Goal: Check status: Check status

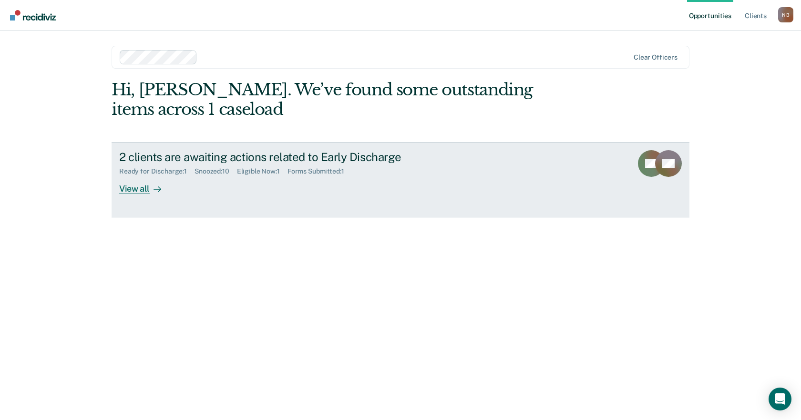
click at [366, 168] on div "Ready for Discharge : 1 Snoozed : 10 Eligible Now : 1 Forms Submitted : 1" at bounding box center [286, 170] width 335 height 12
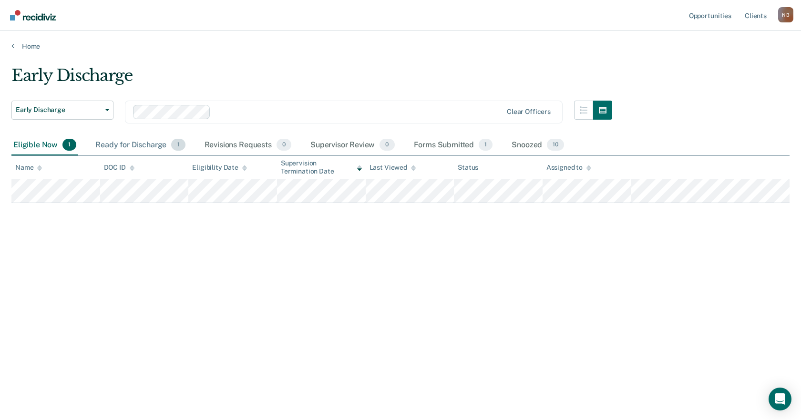
click at [152, 148] on div "Ready for Discharge 1" at bounding box center [139, 145] width 93 height 21
click at [62, 149] on div "Eligible Now 1" at bounding box center [44, 145] width 67 height 21
click at [479, 144] on span "1" at bounding box center [486, 145] width 14 height 12
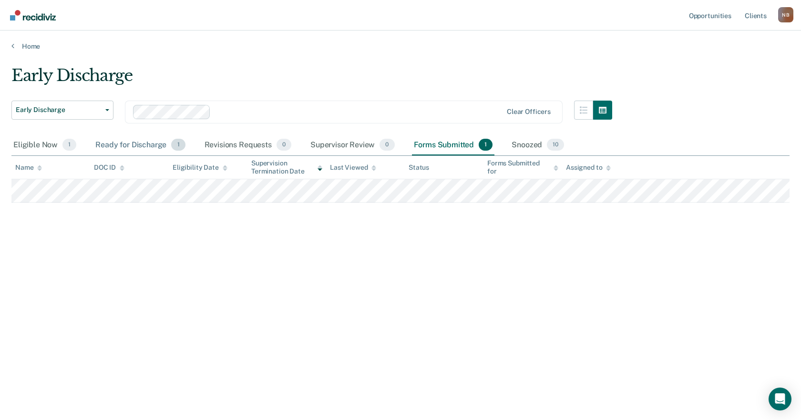
click at [133, 146] on div "Ready for Discharge 1" at bounding box center [139, 145] width 93 height 21
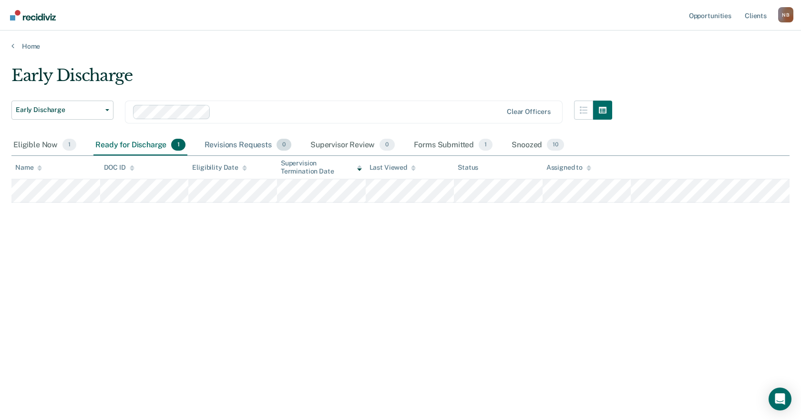
click at [215, 145] on div "Revisions Requests 0" at bounding box center [248, 145] width 91 height 21
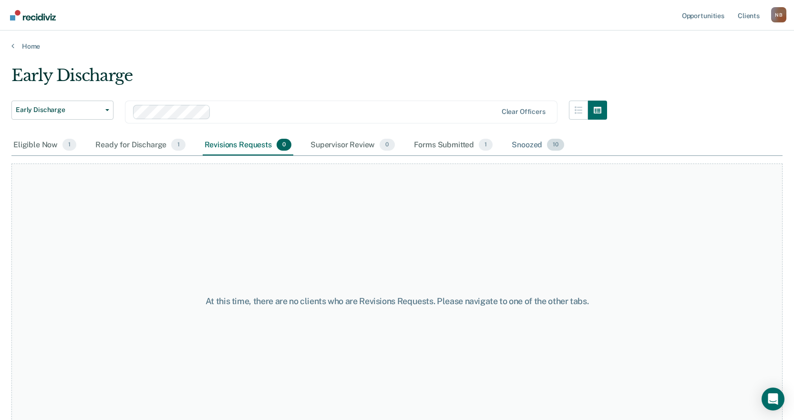
click at [546, 153] on div "Snoozed 10" at bounding box center [538, 145] width 56 height 21
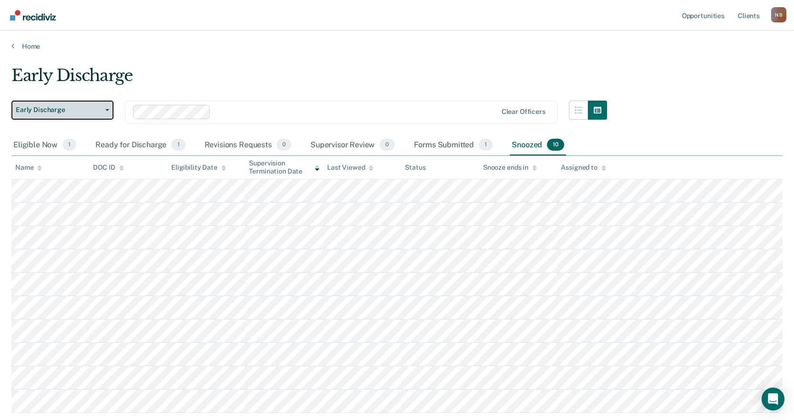
click at [90, 105] on button "Early Discharge" at bounding box center [62, 110] width 102 height 19
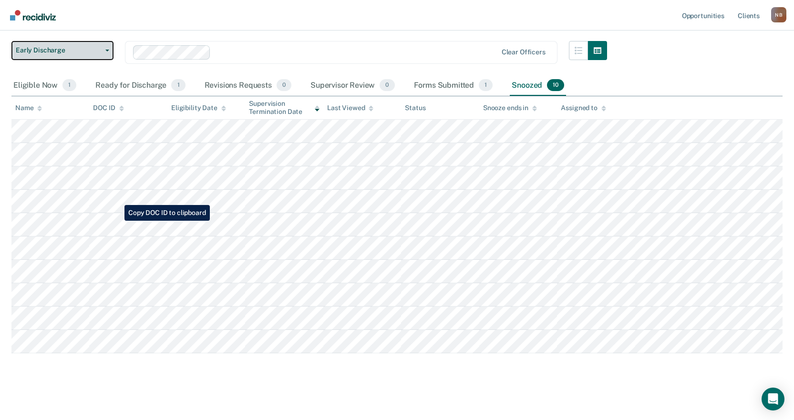
scroll to position [62, 0]
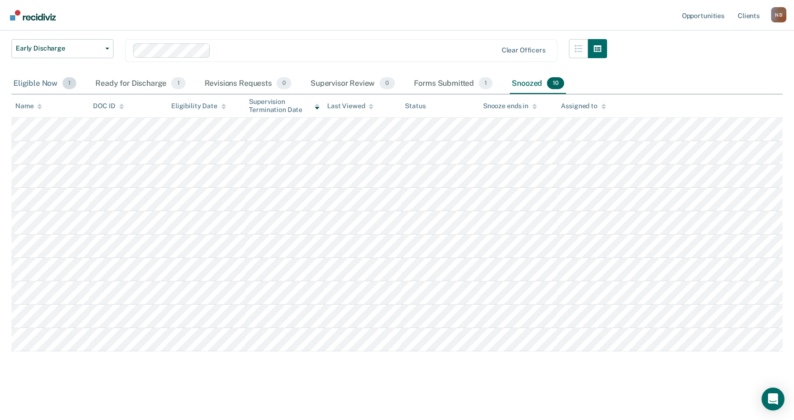
click at [52, 77] on div "Eligible Now 1" at bounding box center [44, 83] width 67 height 21
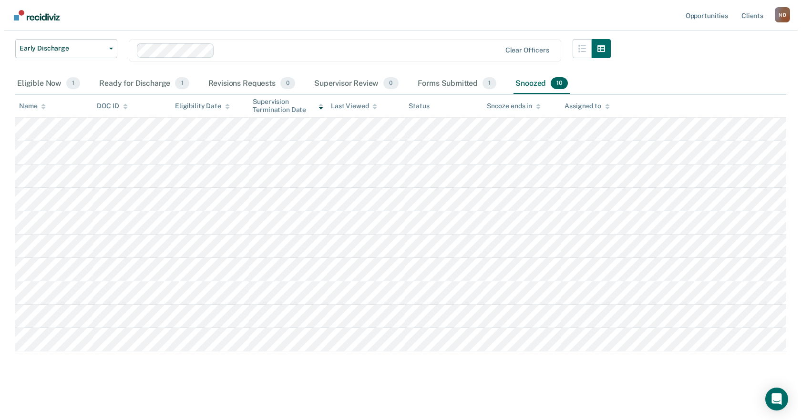
scroll to position [0, 0]
